Goal: Check status: Check status

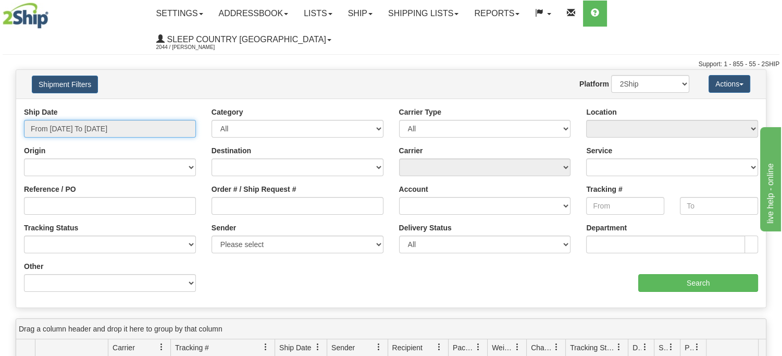
click at [134, 120] on input "From [DATE] To [DATE]" at bounding box center [110, 129] width 172 height 18
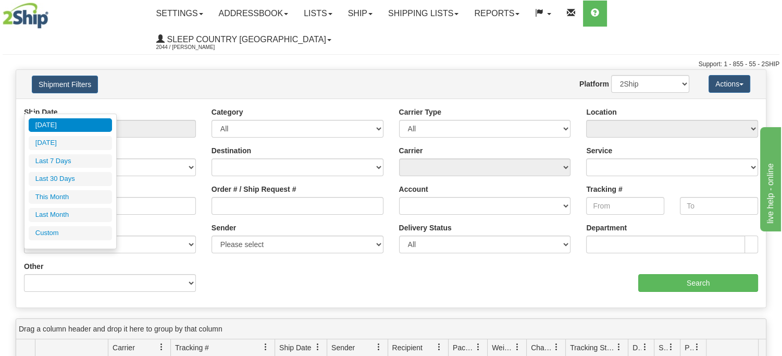
click at [71, 193] on li "This Month" at bounding box center [70, 197] width 83 height 14
type input "From [DATE] To [DATE]"
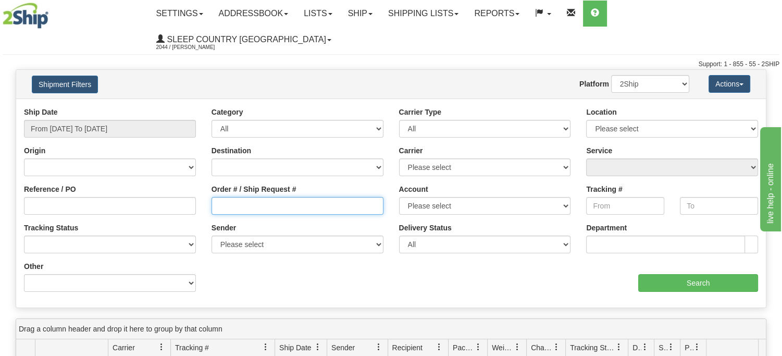
click at [294, 197] on input "Order # / Ship Request #" at bounding box center [298, 206] width 172 height 18
paste input "9002I077816"
type input "9002I077816"
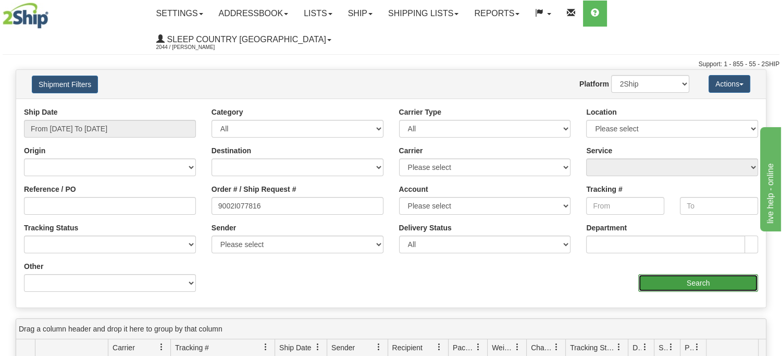
click at [702, 274] on input "Search" at bounding box center [698, 283] width 120 height 18
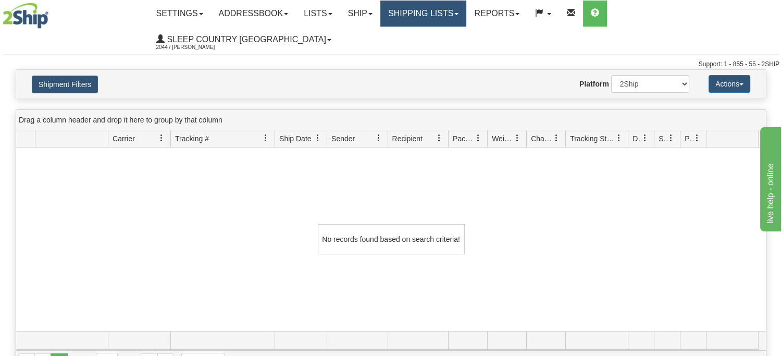
click at [466, 12] on link "Shipping lists" at bounding box center [423, 14] width 86 height 26
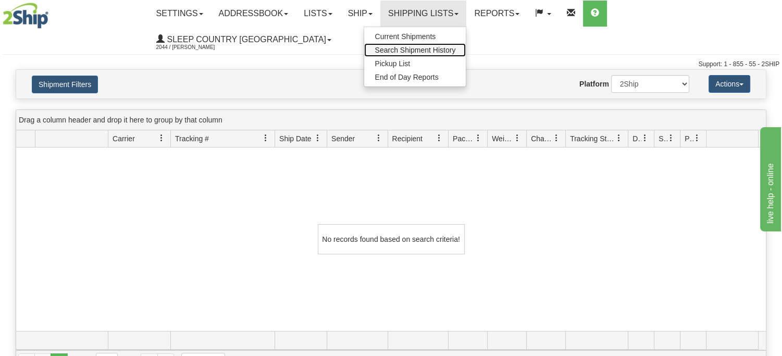
click at [450, 48] on span "Search Shipment History" at bounding box center [415, 50] width 81 height 8
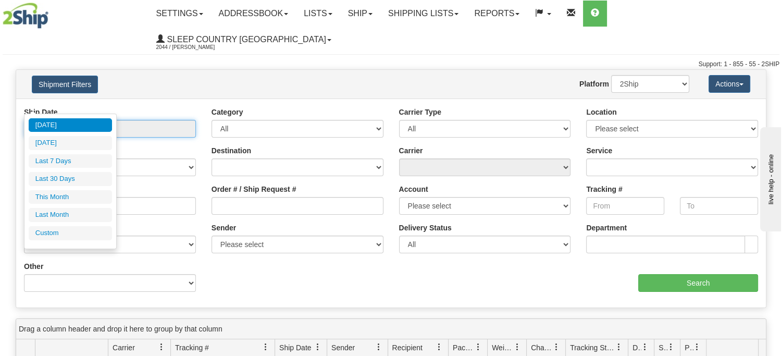
click at [88, 120] on input "From [DATE] To [DATE]" at bounding box center [110, 129] width 172 height 18
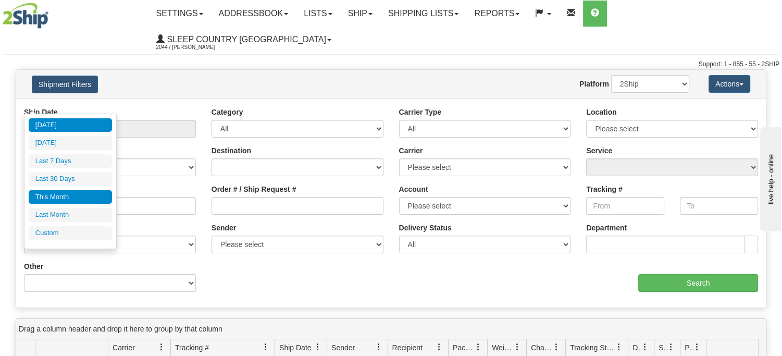
click at [66, 191] on li "This Month" at bounding box center [70, 197] width 83 height 14
type input "From [DATE] To [DATE]"
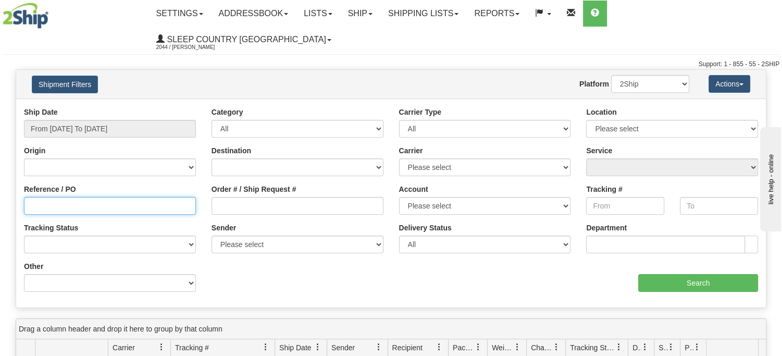
click at [85, 197] on input "Reference / PO" at bounding box center [110, 206] width 172 height 18
paste input "9002I077816"
type input "9002I077816"
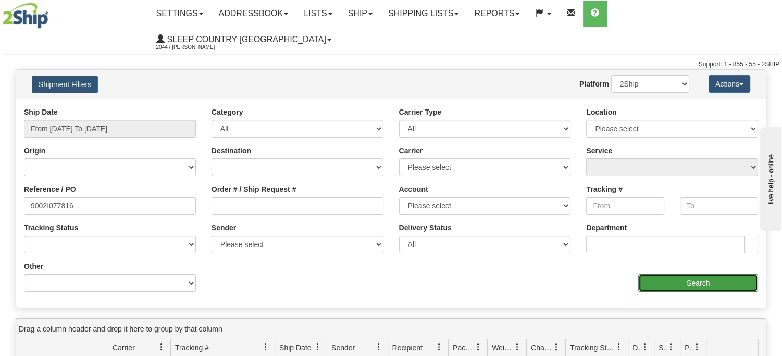
click at [707, 274] on input "Search" at bounding box center [698, 283] width 120 height 18
